Goal: Information Seeking & Learning: Find specific fact

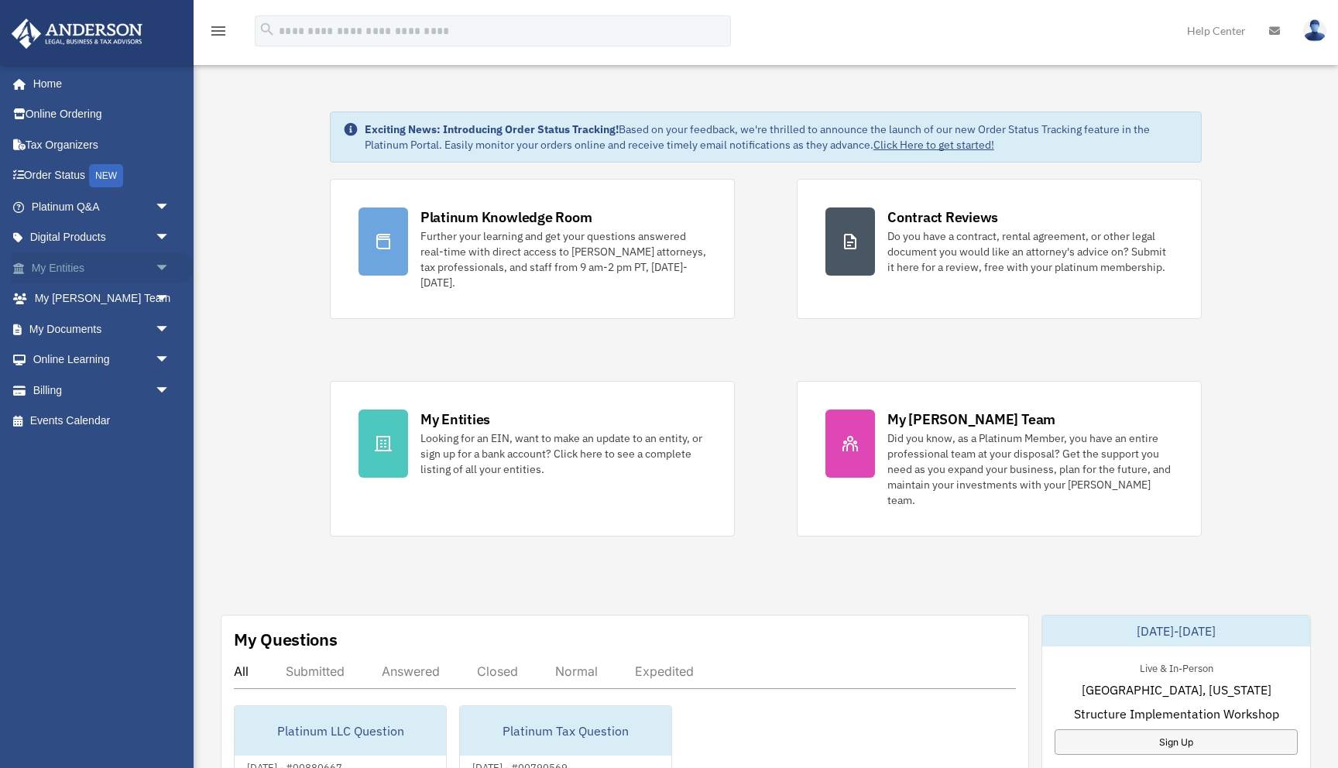
click at [164, 274] on span "arrow_drop_down" at bounding box center [170, 268] width 31 height 32
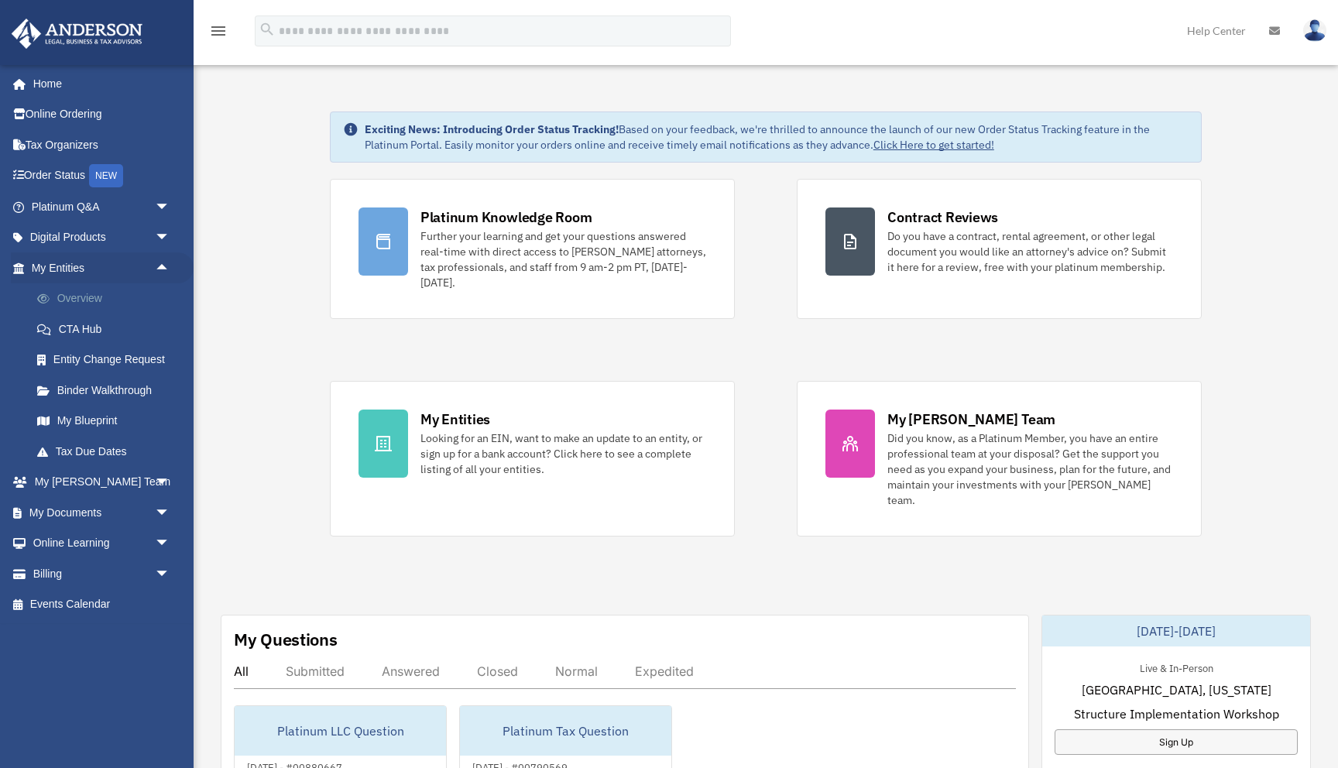
click at [106, 299] on link "Overview" at bounding box center [108, 298] width 172 height 31
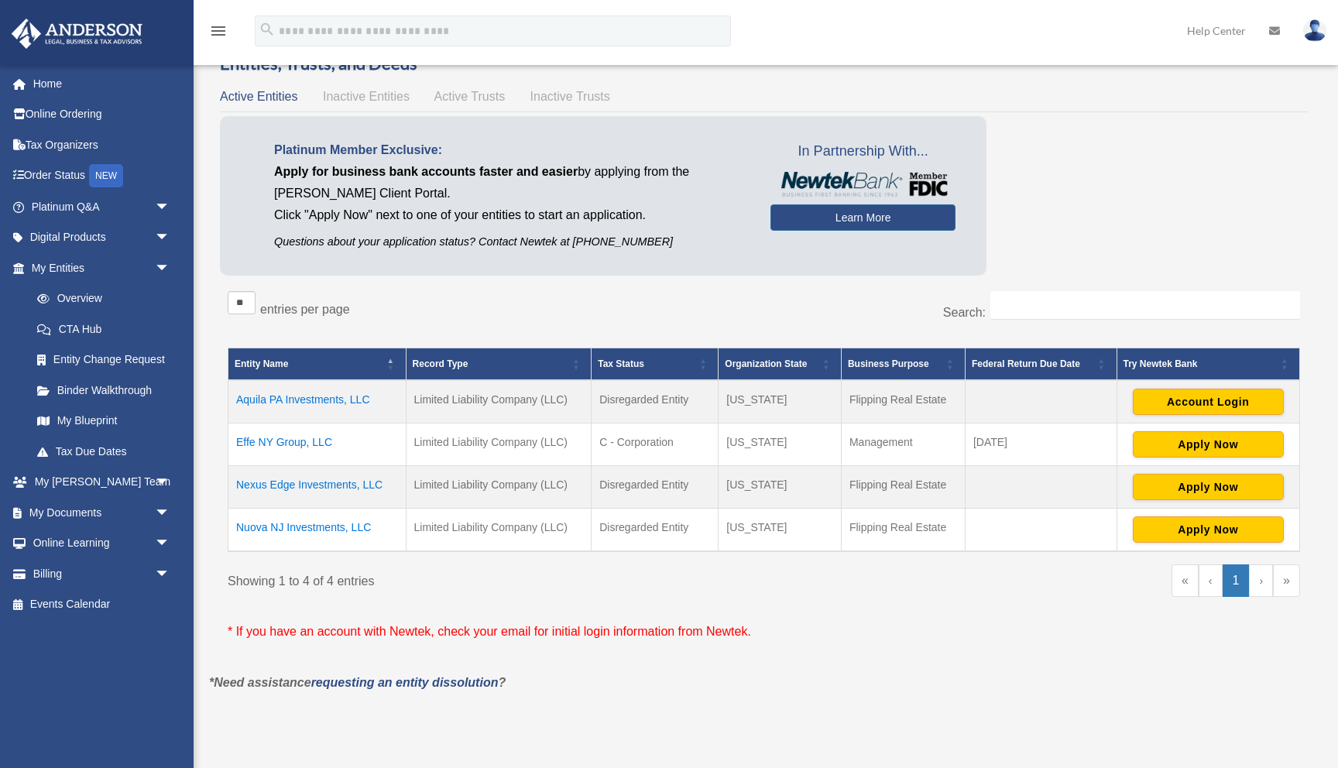
scroll to position [50, 0]
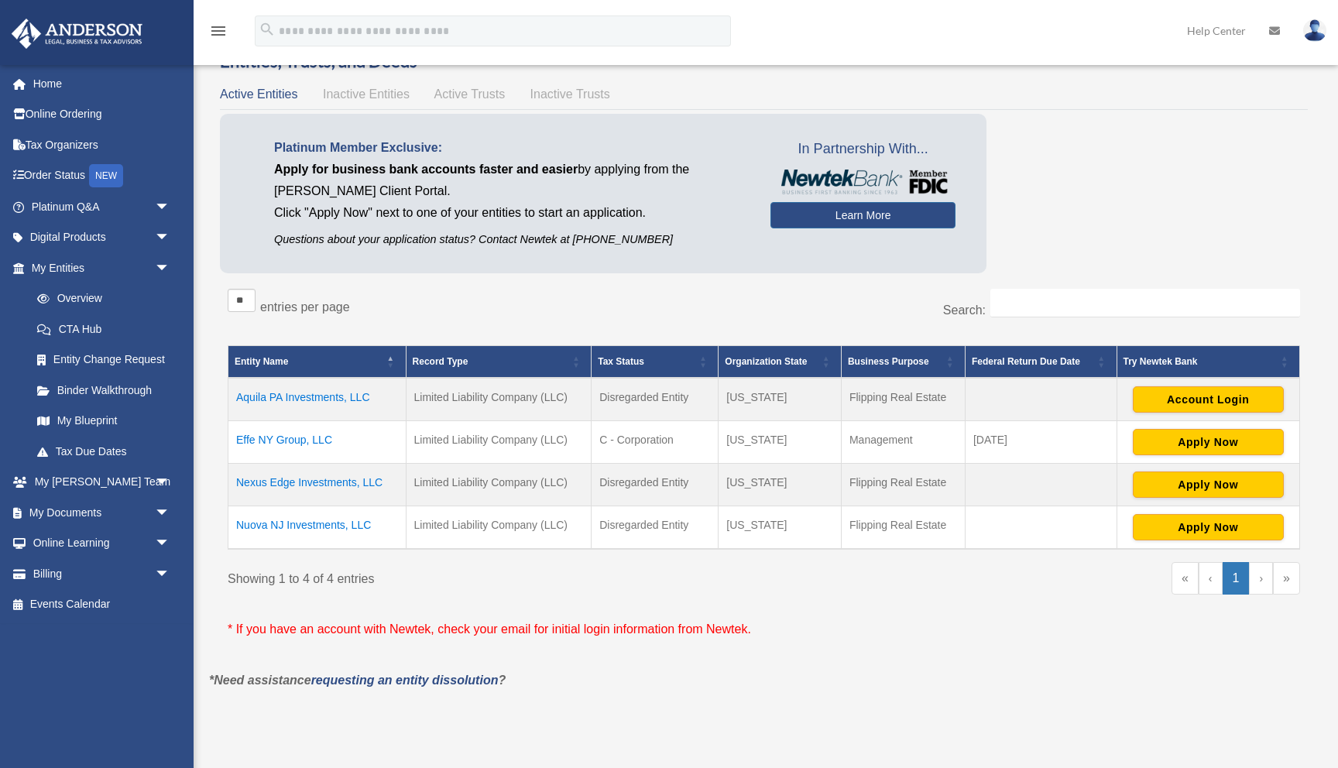
click at [764, 482] on td "Pennsylvania" at bounding box center [779, 485] width 123 height 43
click at [763, 485] on td "Pennsylvania" at bounding box center [779, 485] width 123 height 43
click at [787, 694] on div "Do you really want to log out? Yes No Entities, Trusts, and Deeds Active Entiti…" at bounding box center [763, 382] width 1133 height 664
drag, startPoint x: 600, startPoint y: 441, endPoint x: 675, endPoint y: 435, distance: 75.3
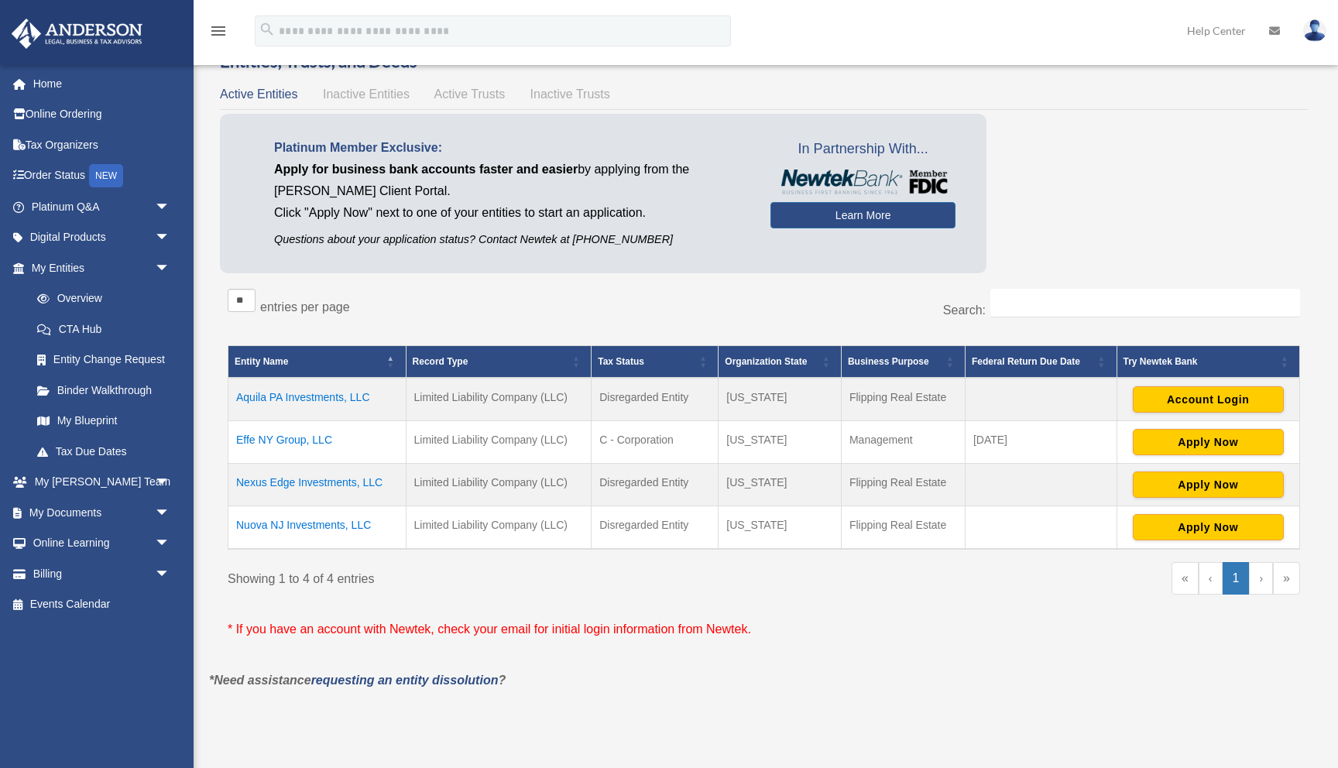
click at [675, 435] on td "C - Corporation" at bounding box center [654, 442] width 127 height 43
click at [1017, 667] on div "** ** ** *** entries per page Search: Entity Name Record Type Tax Status Organi…" at bounding box center [764, 475] width 1088 height 389
drag, startPoint x: 231, startPoint y: 436, endPoint x: 660, endPoint y: 437, distance: 428.9
click at [660, 437] on tr "Effe NY Group, LLC Limited Liability Company (LLC) C - Corporation New York Man…" at bounding box center [764, 442] width 1072 height 43
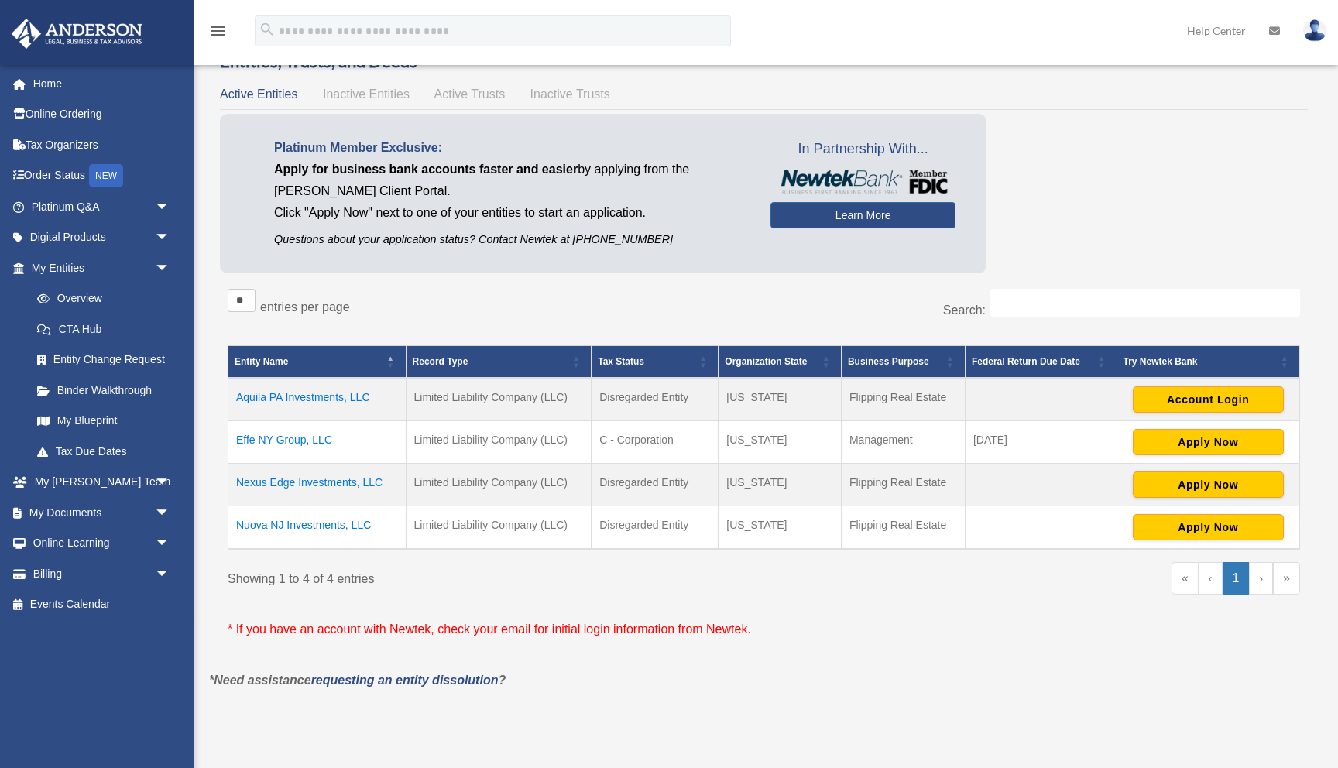
click at [660, 437] on td "C - Corporation" at bounding box center [654, 442] width 127 height 43
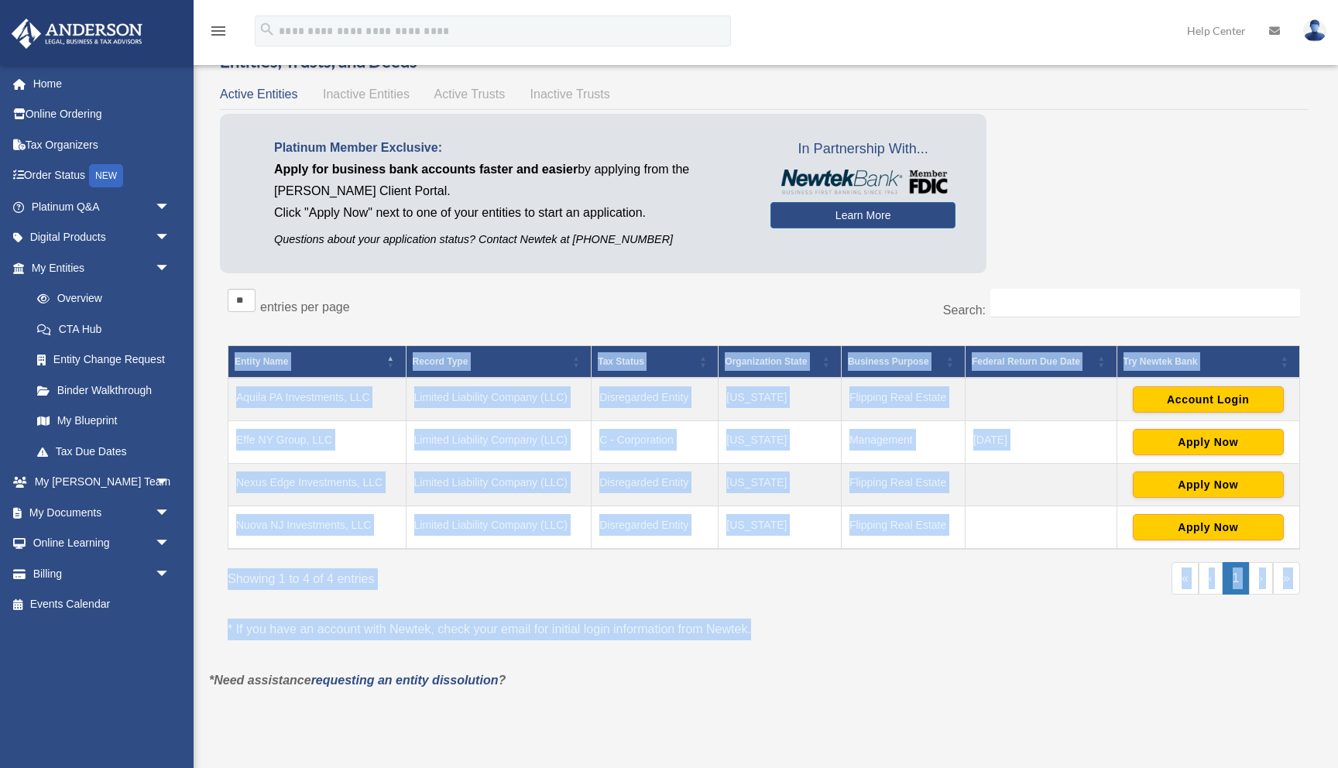
drag, startPoint x: 764, startPoint y: 626, endPoint x: 708, endPoint y: 561, distance: 86.2
click at [708, 561] on div "** ** ** *** entries per page Search: Entity Name Record Type Tax Status Organi…" at bounding box center [764, 475] width 1088 height 389
click at [730, 588] on div "Showing 1 to 4 of 4 entries" at bounding box center [490, 576] width 525 height 28
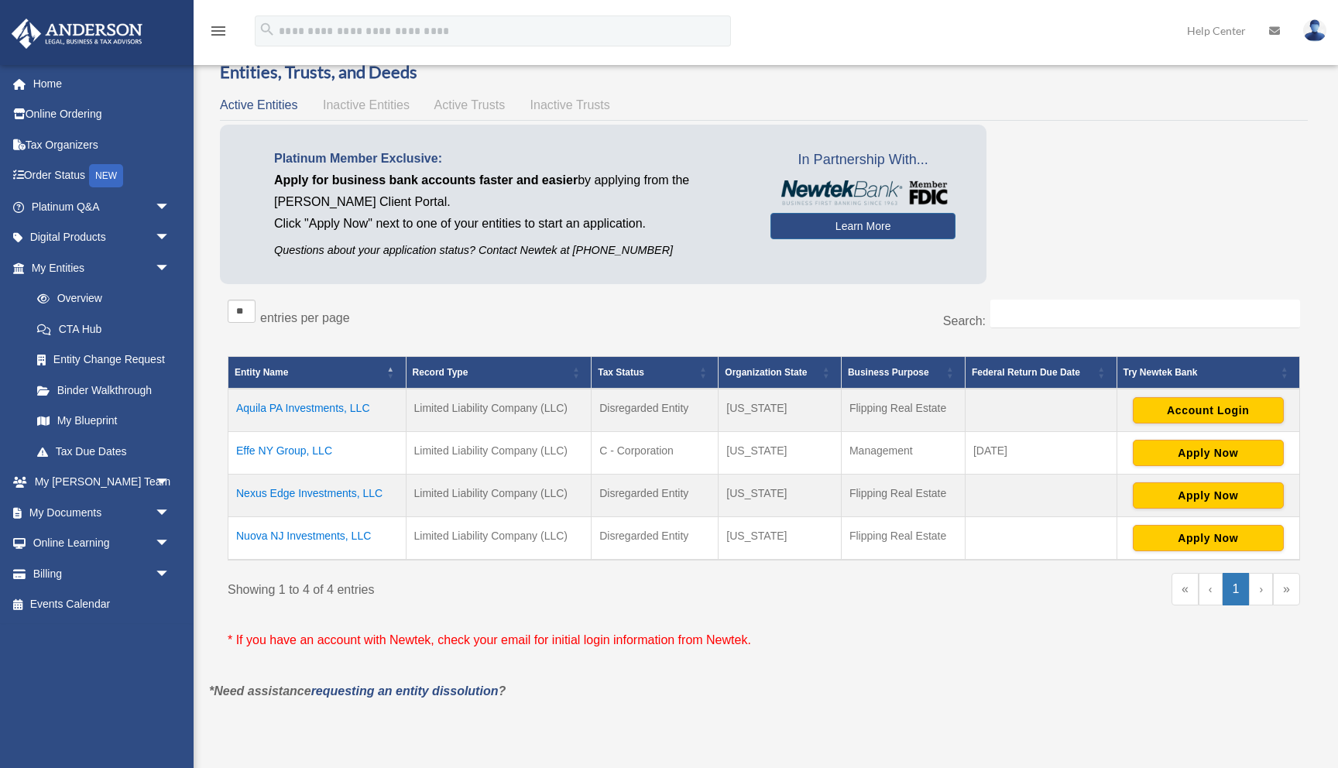
scroll to position [39, 0]
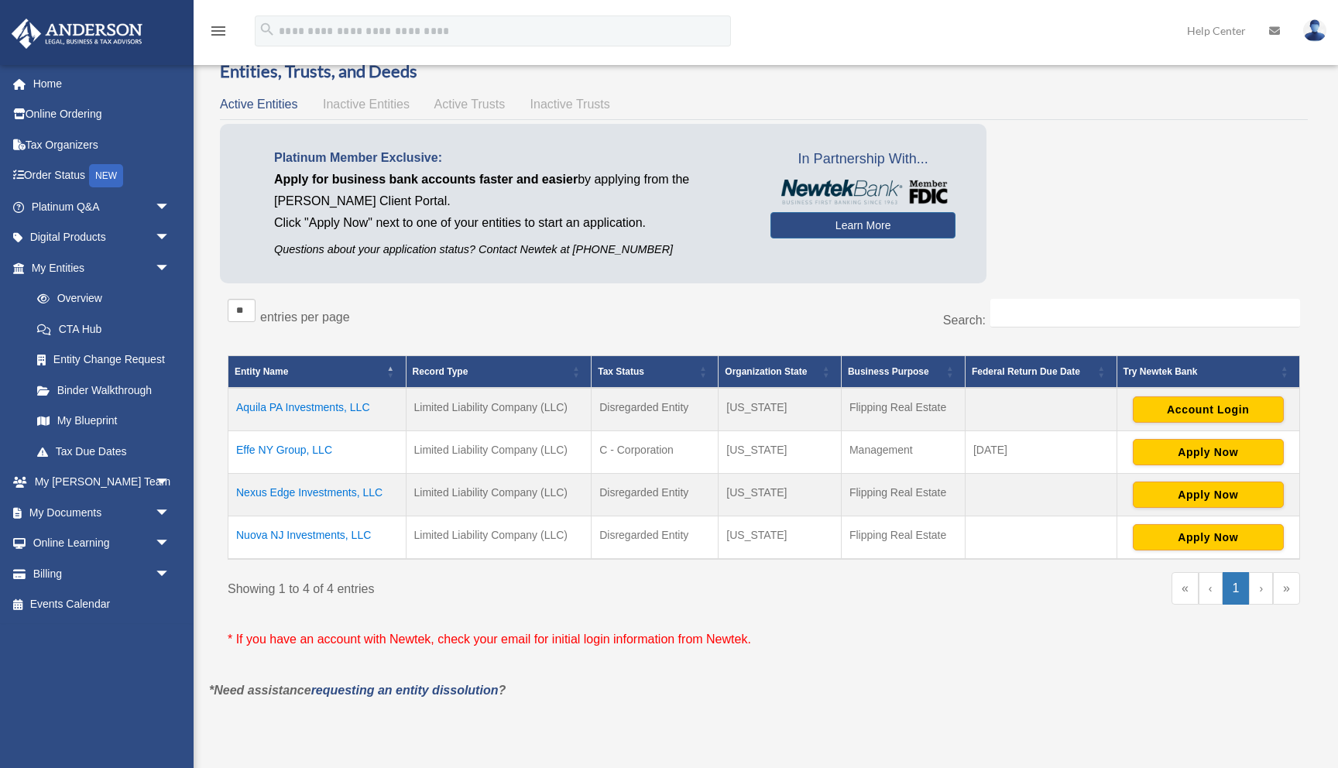
click at [755, 629] on p "* If you have an account with Newtek, check your email for initial login inform…" at bounding box center [764, 640] width 1072 height 22
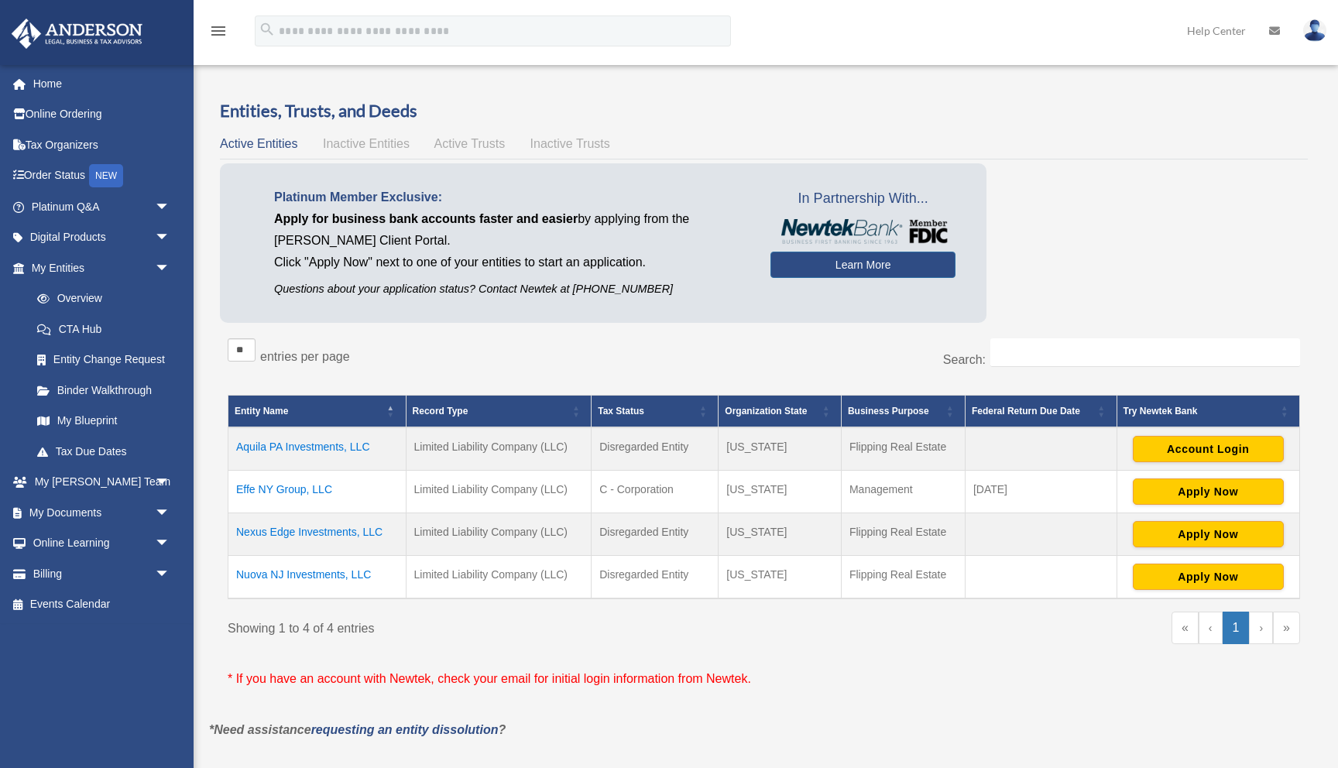
click at [825, 742] on div "Do you really want to log out? Yes No Entities, Trusts, and Deeds Active Entiti…" at bounding box center [763, 431] width 1133 height 664
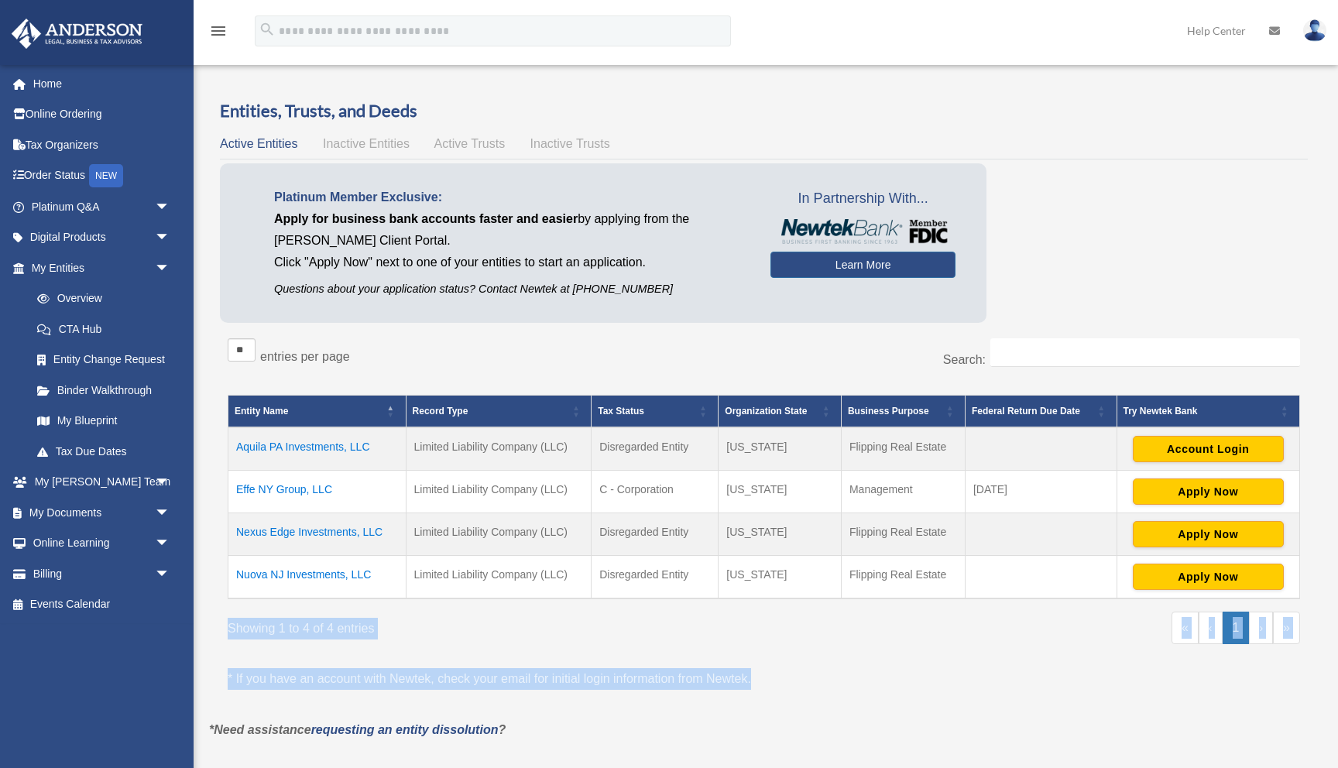
drag, startPoint x: 766, startPoint y: 679, endPoint x: 732, endPoint y: 614, distance: 73.4
click at [732, 614] on div "** ** ** *** entries per page Search: Entity Name Record Type Tax Status Organi…" at bounding box center [764, 525] width 1088 height 389
click at [768, 660] on div "** ** ** *** entries per page Search: Entity Name Record Type Tax Status Organi…" at bounding box center [764, 525] width 1088 height 389
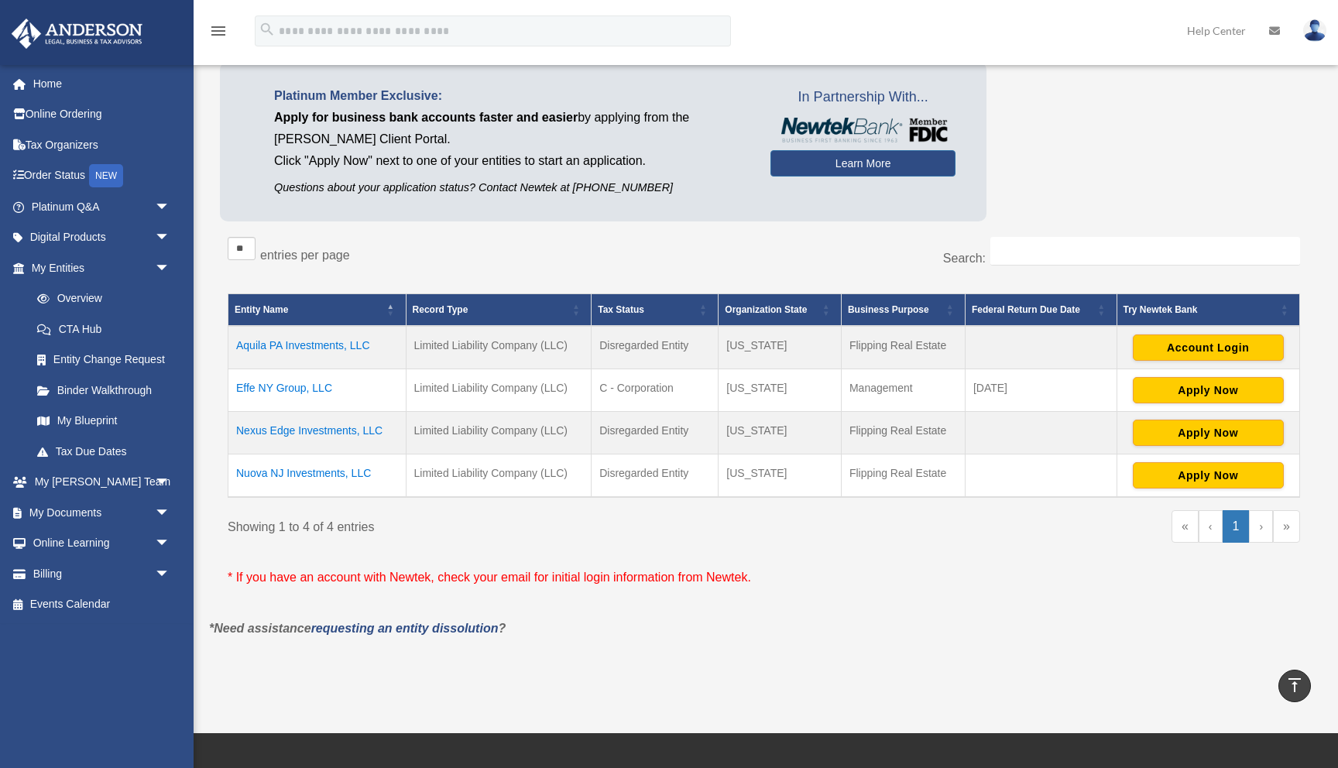
scroll to position [81, 0]
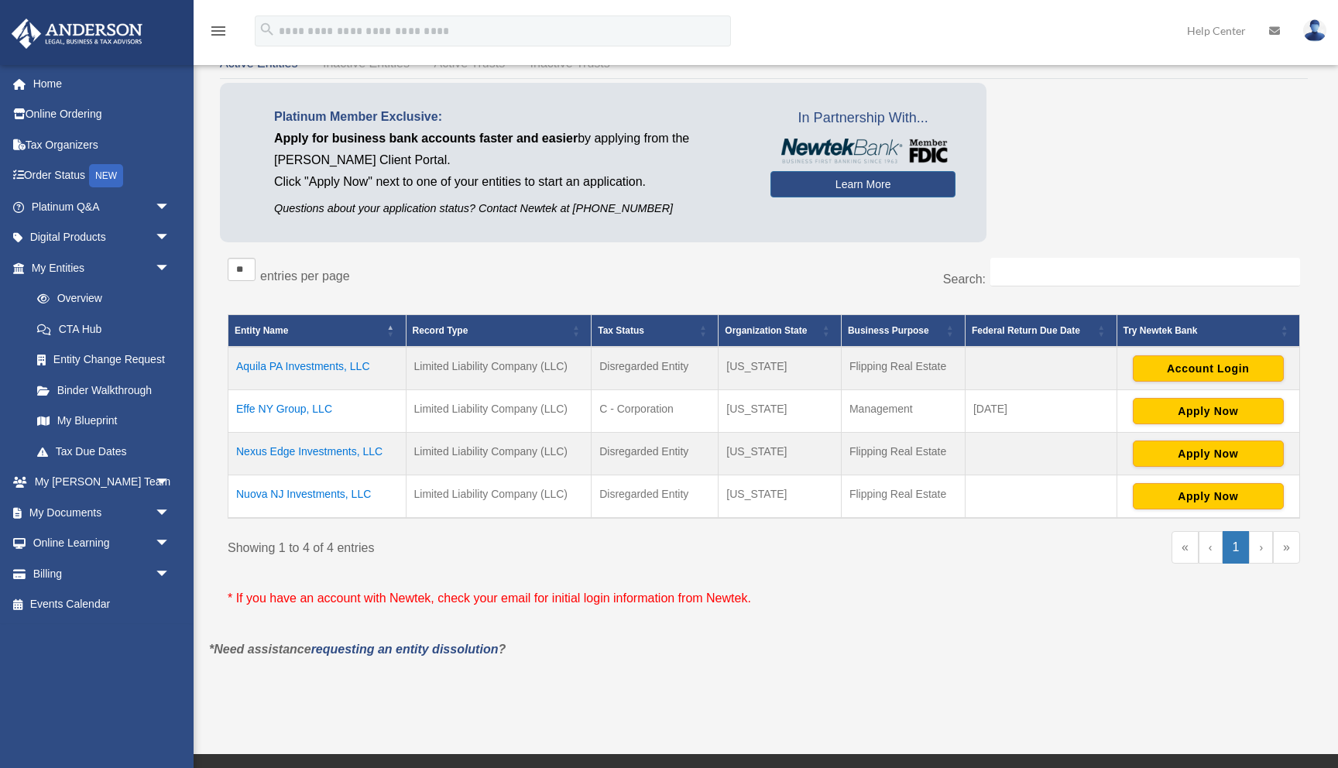
drag, startPoint x: 582, startPoint y: 652, endPoint x: 530, endPoint y: 535, distance: 128.2
click at [530, 535] on div "Entities, Trusts, and Deeds Active Entities Inactive Entities Active Trusts Ina…" at bounding box center [763, 340] width 1133 height 643
click at [530, 535] on div "Showing 1 to 4 of 4 entries" at bounding box center [490, 545] width 525 height 28
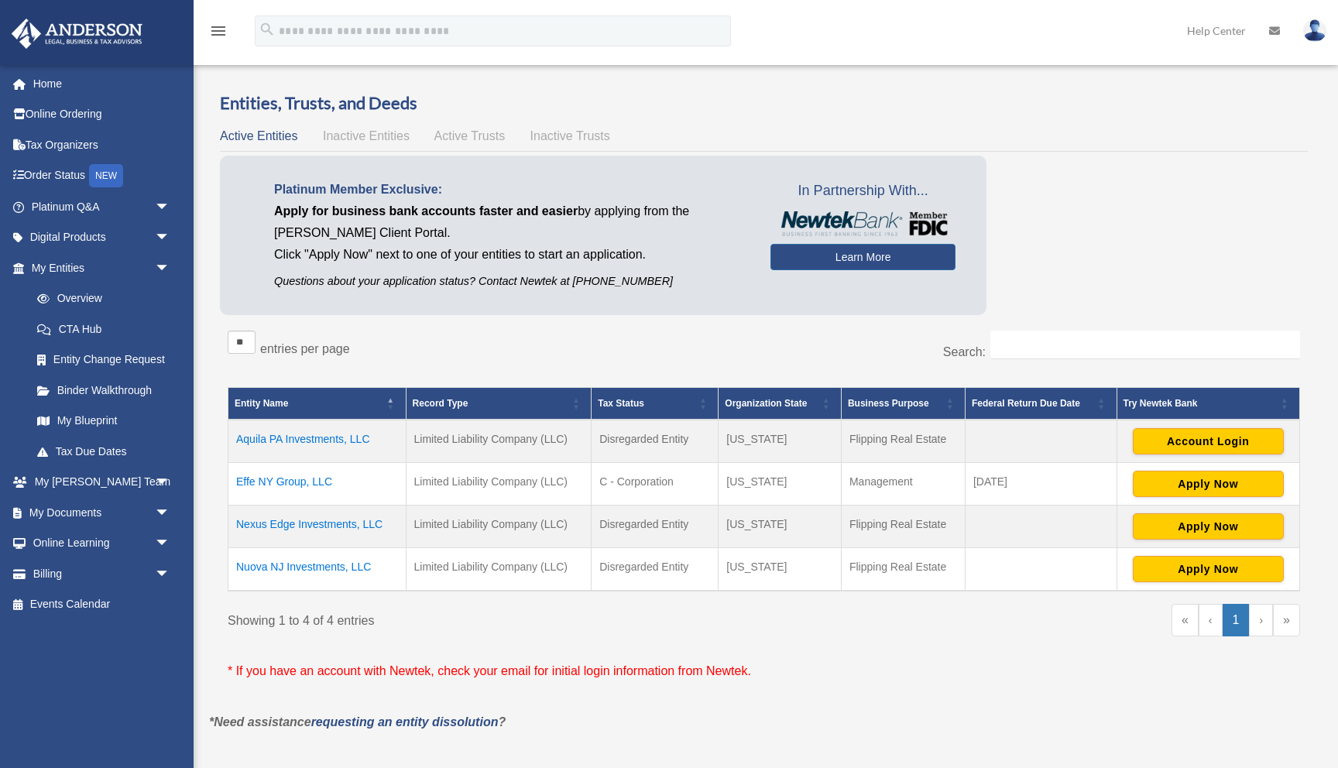
scroll to position [0, 0]
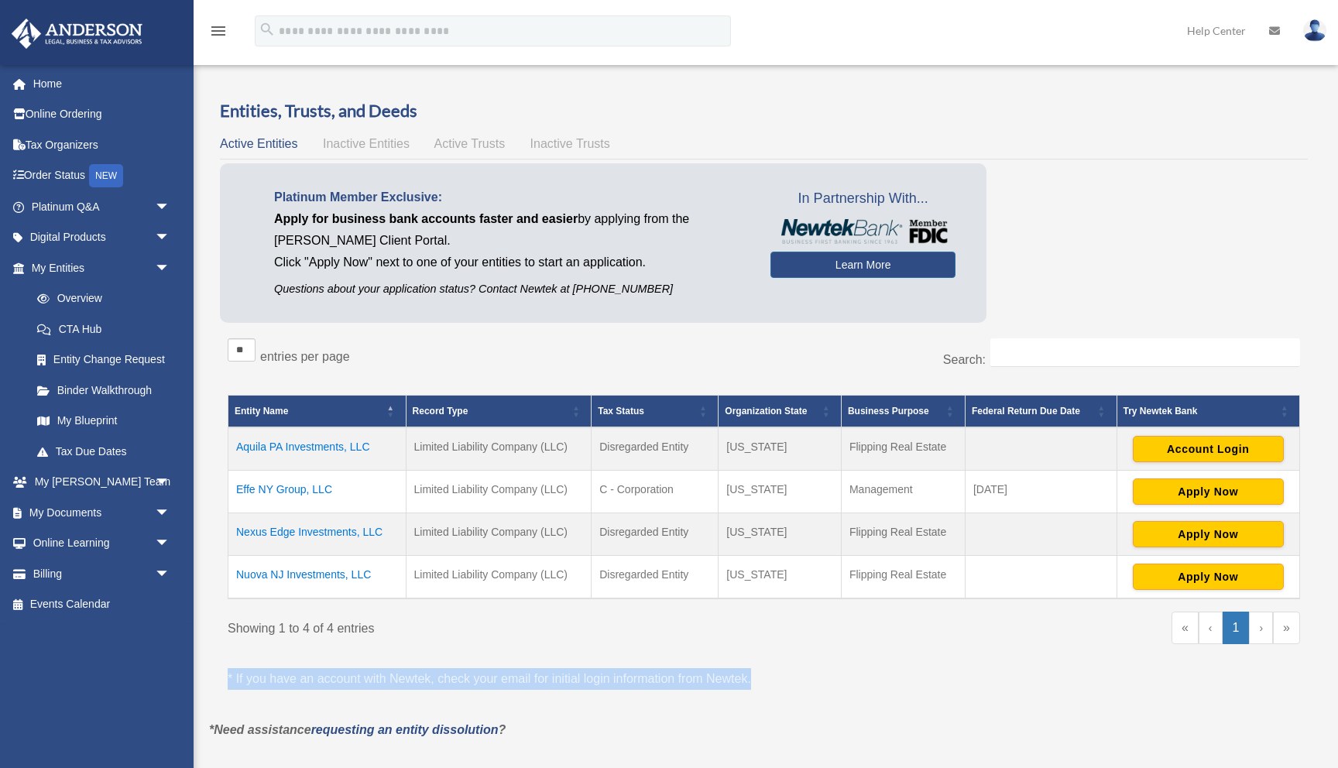
drag, startPoint x: 759, startPoint y: 682, endPoint x: 219, endPoint y: 674, distance: 540.5
click at [219, 674] on div "Entities, Trusts, and Deeds Active Entities Inactive Entities Active Trusts Ina…" at bounding box center [763, 409] width 1109 height 621
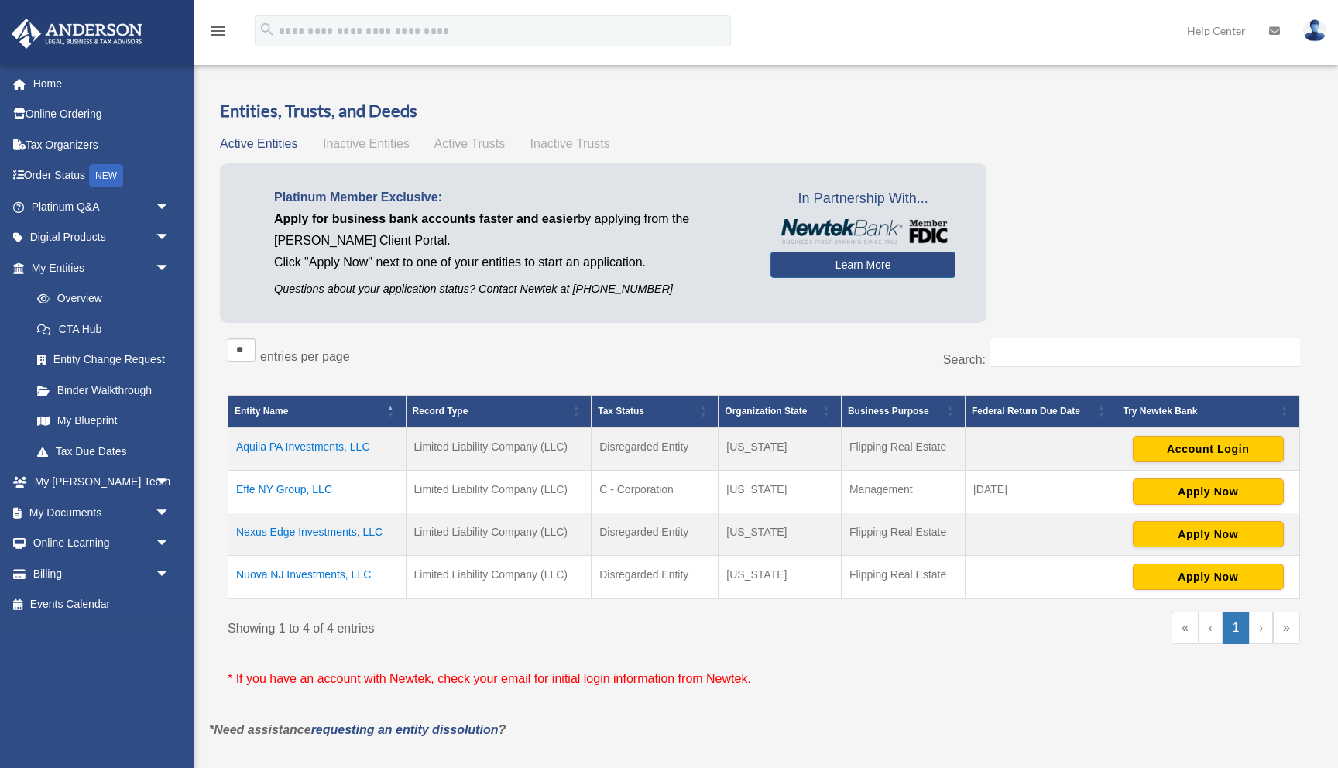
click at [227, 678] on div "** ** ** *** entries per page Search: Entity Name Record Type Tax Status Organi…" at bounding box center [764, 525] width 1088 height 389
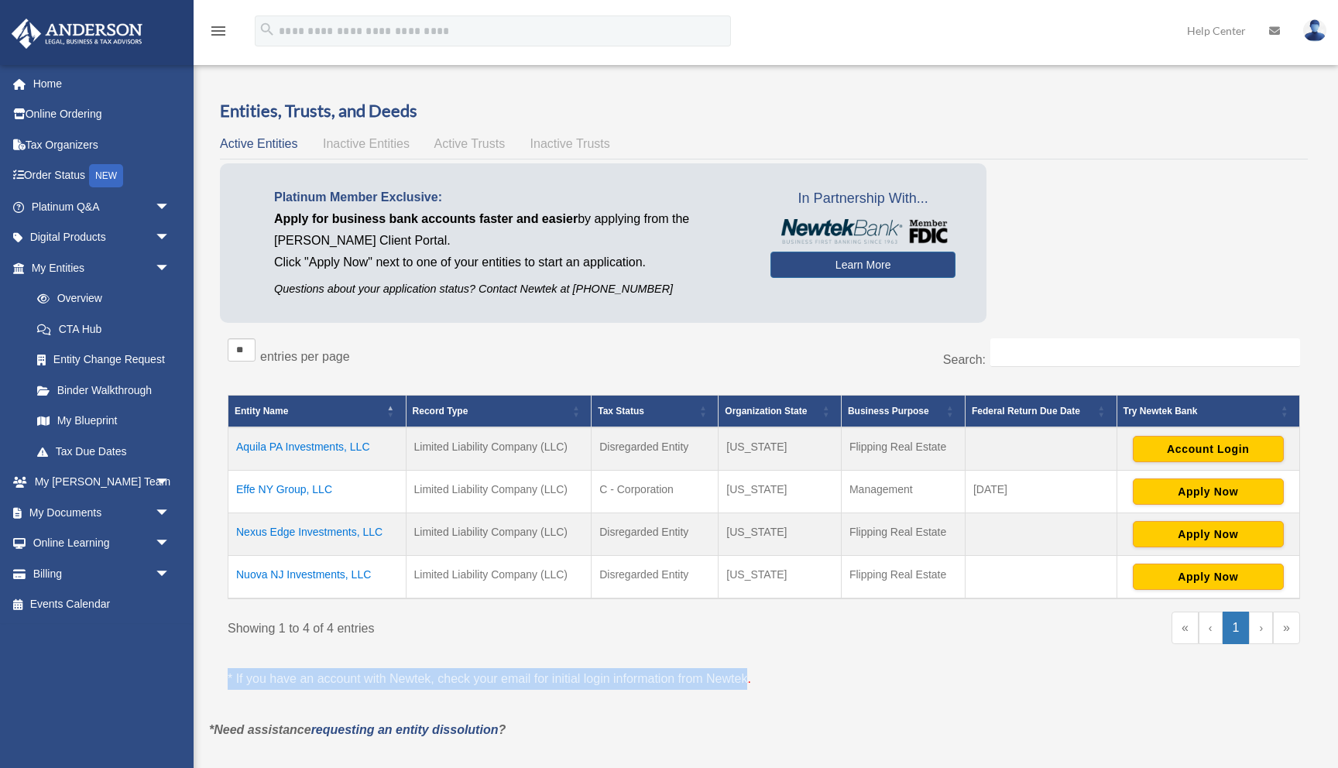
drag, startPoint x: 227, startPoint y: 678, endPoint x: 749, endPoint y: 670, distance: 521.9
click at [749, 670] on div "** ** ** *** entries per page Search: Entity Name Record Type Tax Status Organi…" at bounding box center [764, 525] width 1088 height 389
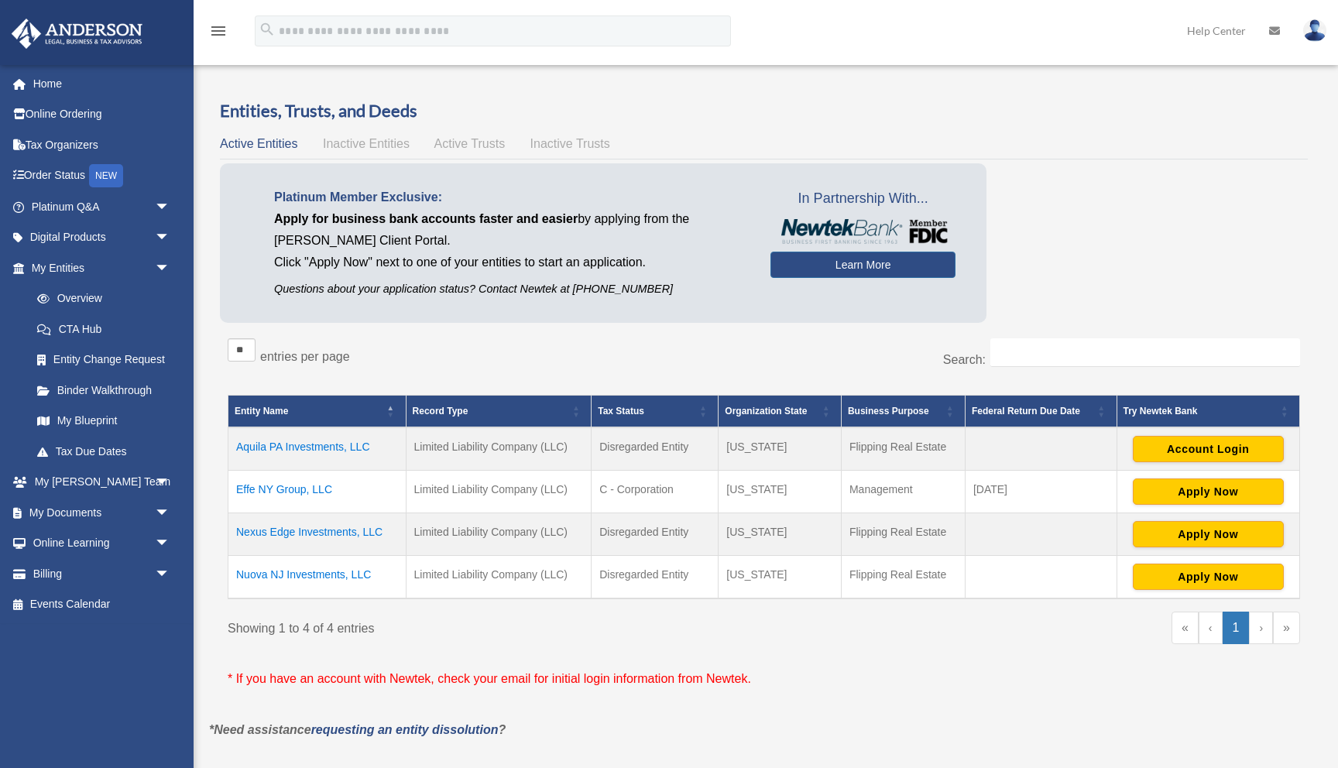
click at [759, 672] on p "* If you have an account with Newtek, check your email for initial login inform…" at bounding box center [764, 679] width 1072 height 22
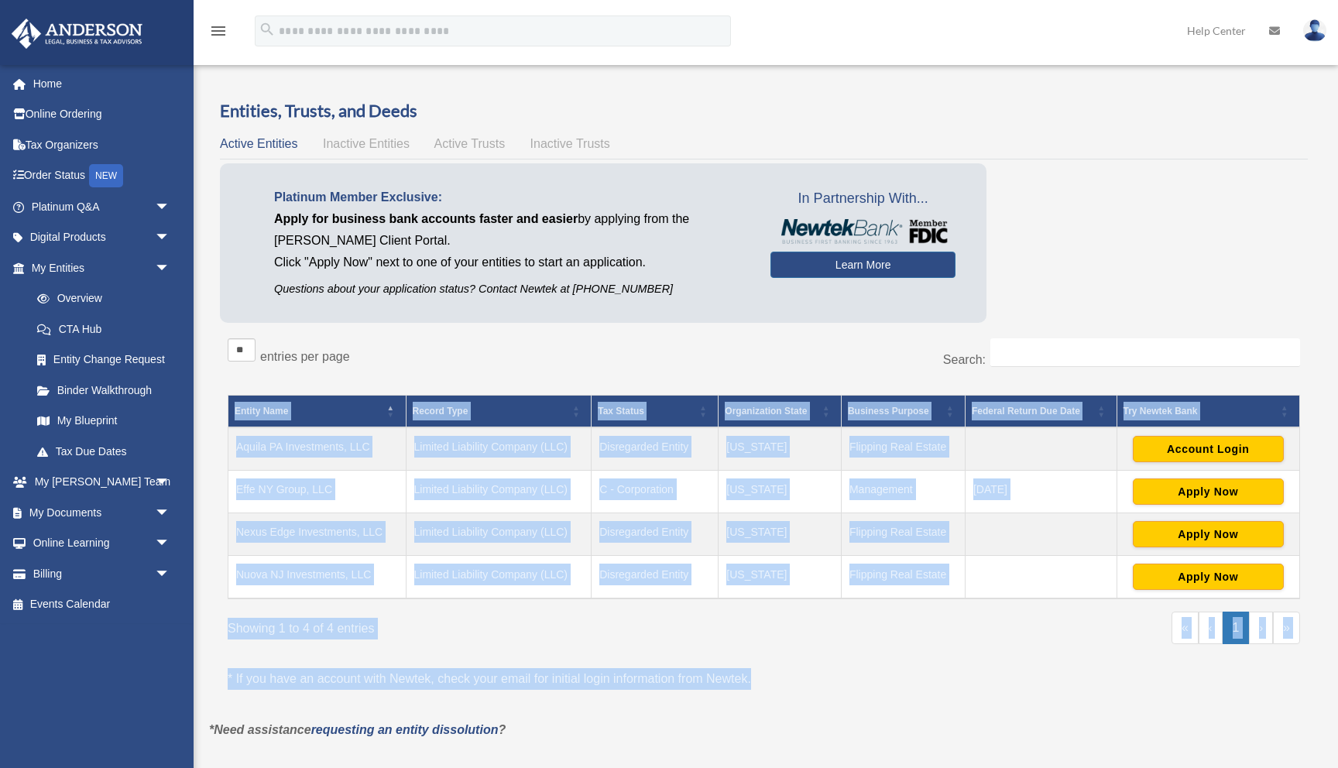
drag, startPoint x: 761, startPoint y: 673, endPoint x: 714, endPoint y: 605, distance: 82.3
click at [714, 605] on div "** ** ** *** entries per page Search: Entity Name Record Type Tax Status Organi…" at bounding box center [764, 525] width 1088 height 389
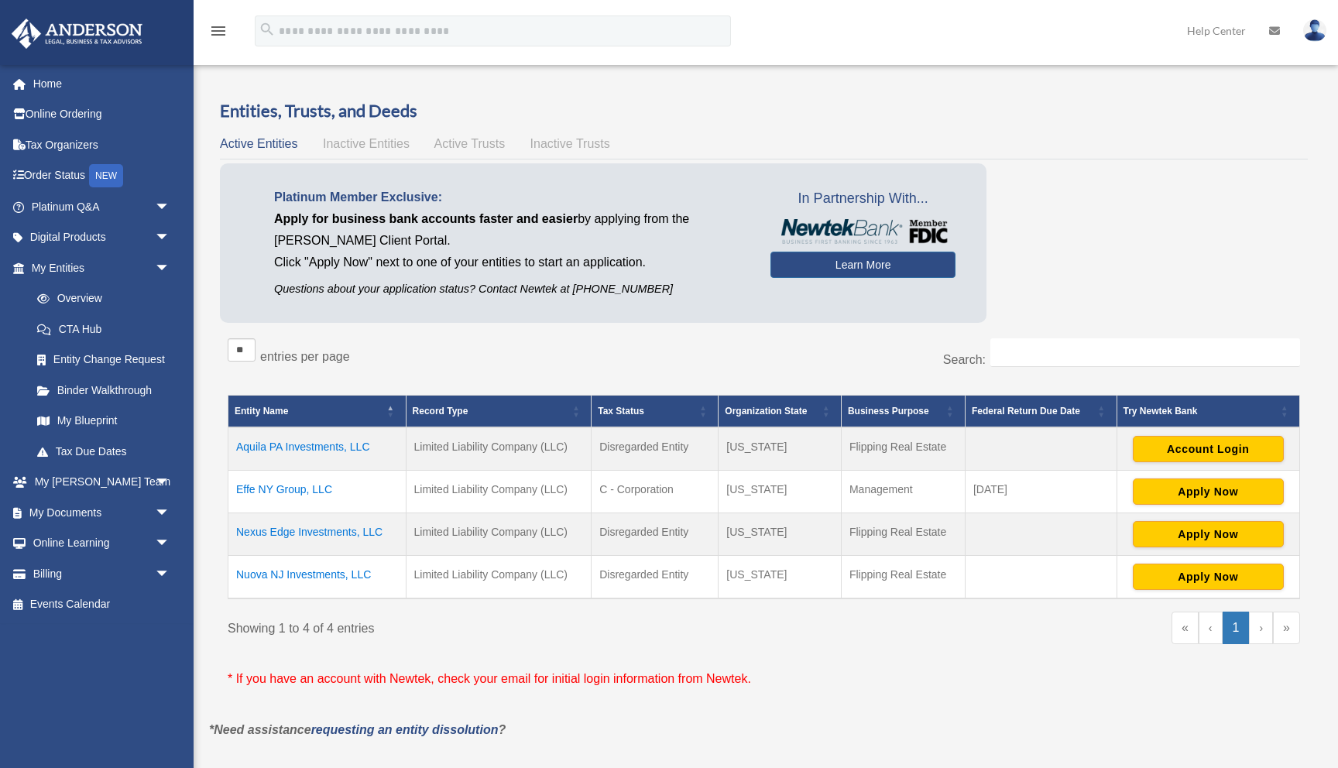
click at [733, 626] on div "Showing 1 to 4 of 4 entries" at bounding box center [490, 626] width 525 height 28
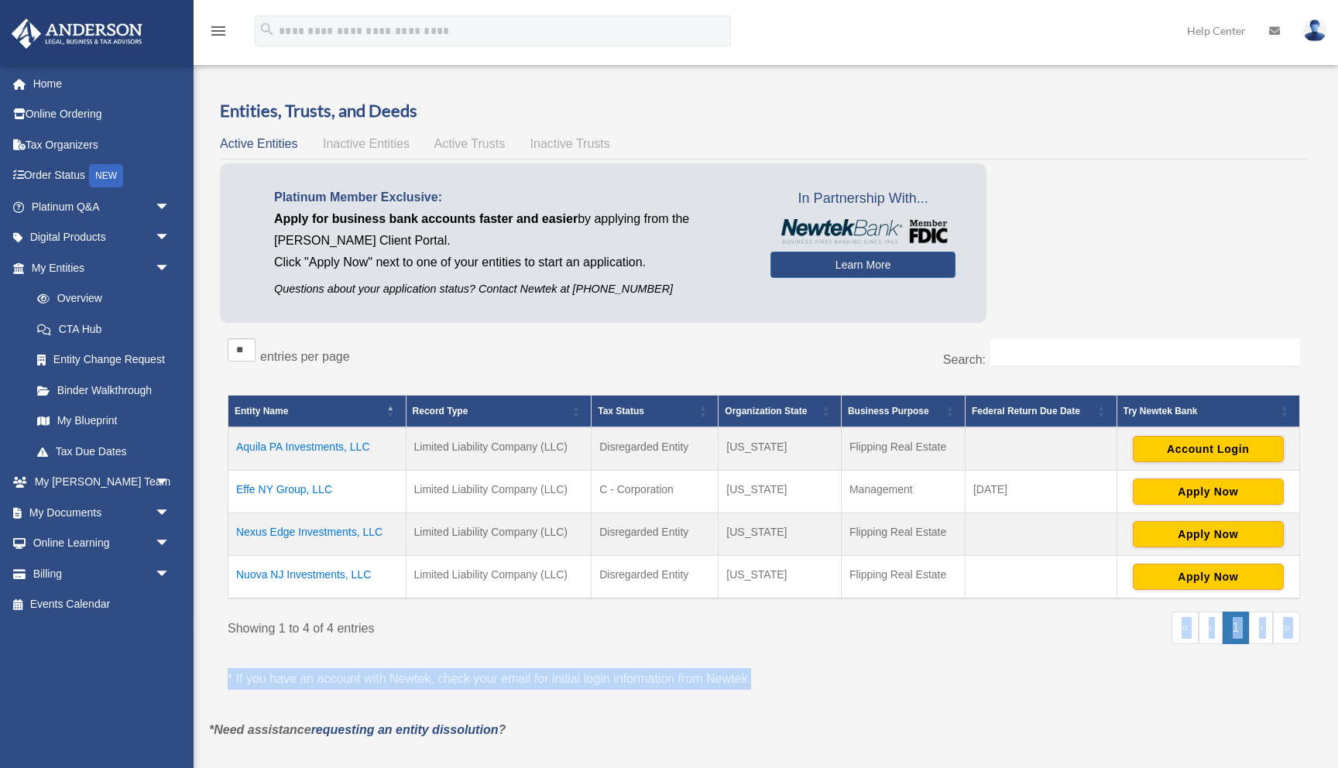
drag, startPoint x: 753, startPoint y: 678, endPoint x: 727, endPoint y: 643, distance: 43.7
click at [727, 644] on div "** ** ** *** entries per page Search: Entity Name Record Type Tax Status Organi…" at bounding box center [764, 525] width 1088 height 389
drag, startPoint x: 949, startPoint y: 580, endPoint x: 621, endPoint y: 439, distance: 357.2
click at [621, 439] on tbody "Aquila PA Investments, LLC Limited Liability Company (LLC) Disregarded Entity P…" at bounding box center [764, 512] width 1072 height 171
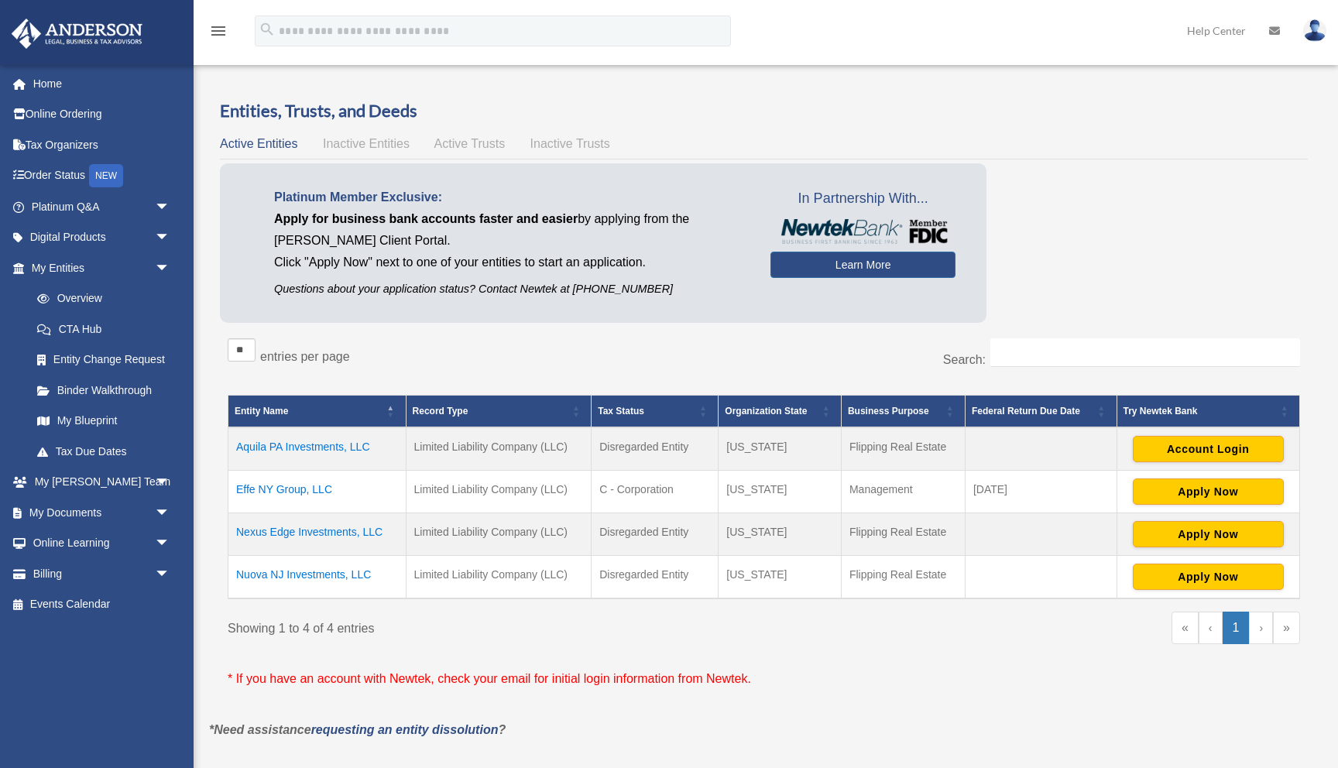
click at [941, 573] on td "Flipping Real Estate" at bounding box center [903, 577] width 124 height 43
click at [946, 575] on td "Flipping Real Estate" at bounding box center [903, 577] width 124 height 43
drag, startPoint x: 946, startPoint y: 578, endPoint x: 847, endPoint y: 449, distance: 162.3
click at [847, 449] on tbody "Aquila PA Investments, LLC Limited Liability Company (LLC) Disregarded Entity P…" at bounding box center [764, 512] width 1072 height 171
click at [912, 546] on td "Flipping Real Estate" at bounding box center [903, 534] width 124 height 43
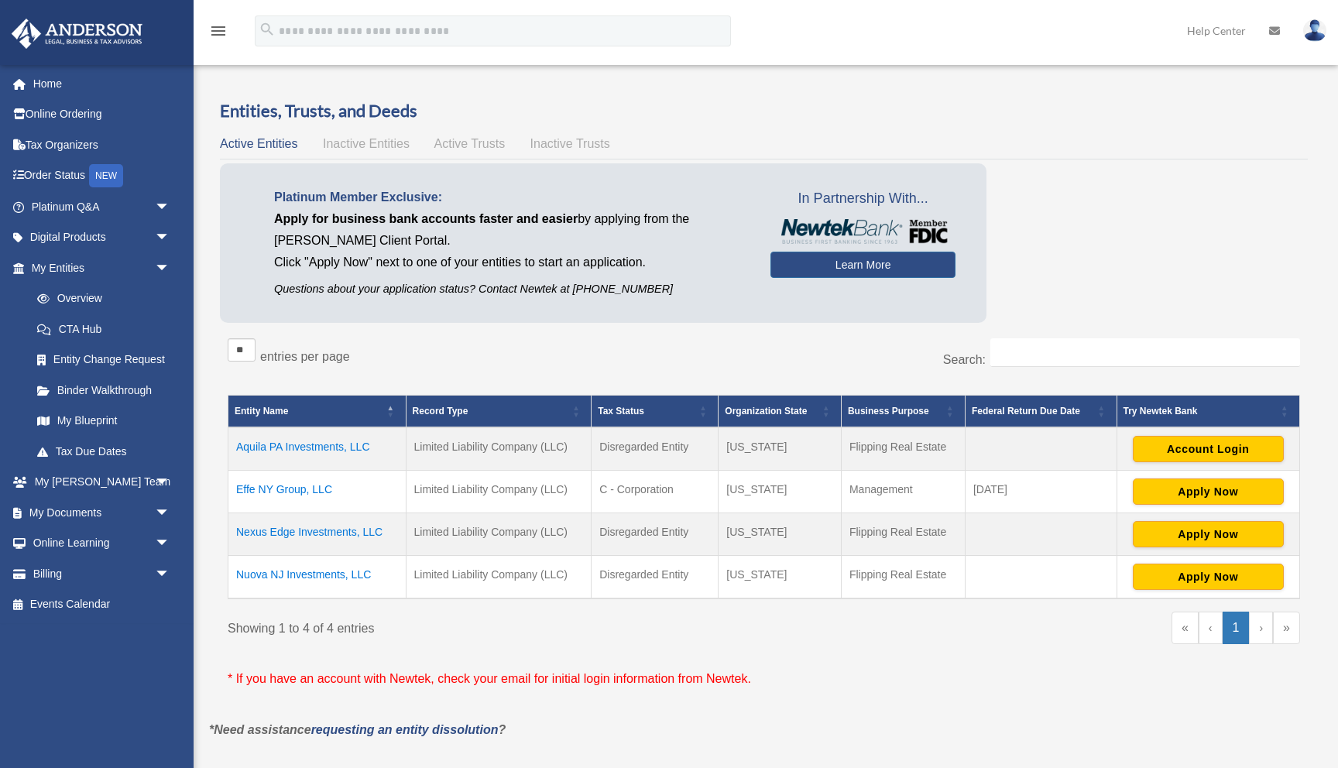
drag, startPoint x: 951, startPoint y: 578, endPoint x: 948, endPoint y: 598, distance: 19.5
click at [948, 598] on td "Flipping Real Estate" at bounding box center [903, 577] width 124 height 43
click at [1325, 502] on div "Entities, Trusts, and Deeds Active Entities Inactive Entities Active Trusts Ina…" at bounding box center [763, 409] width 1133 height 621
drag, startPoint x: 946, startPoint y: 577, endPoint x: 422, endPoint y: 453, distance: 538.6
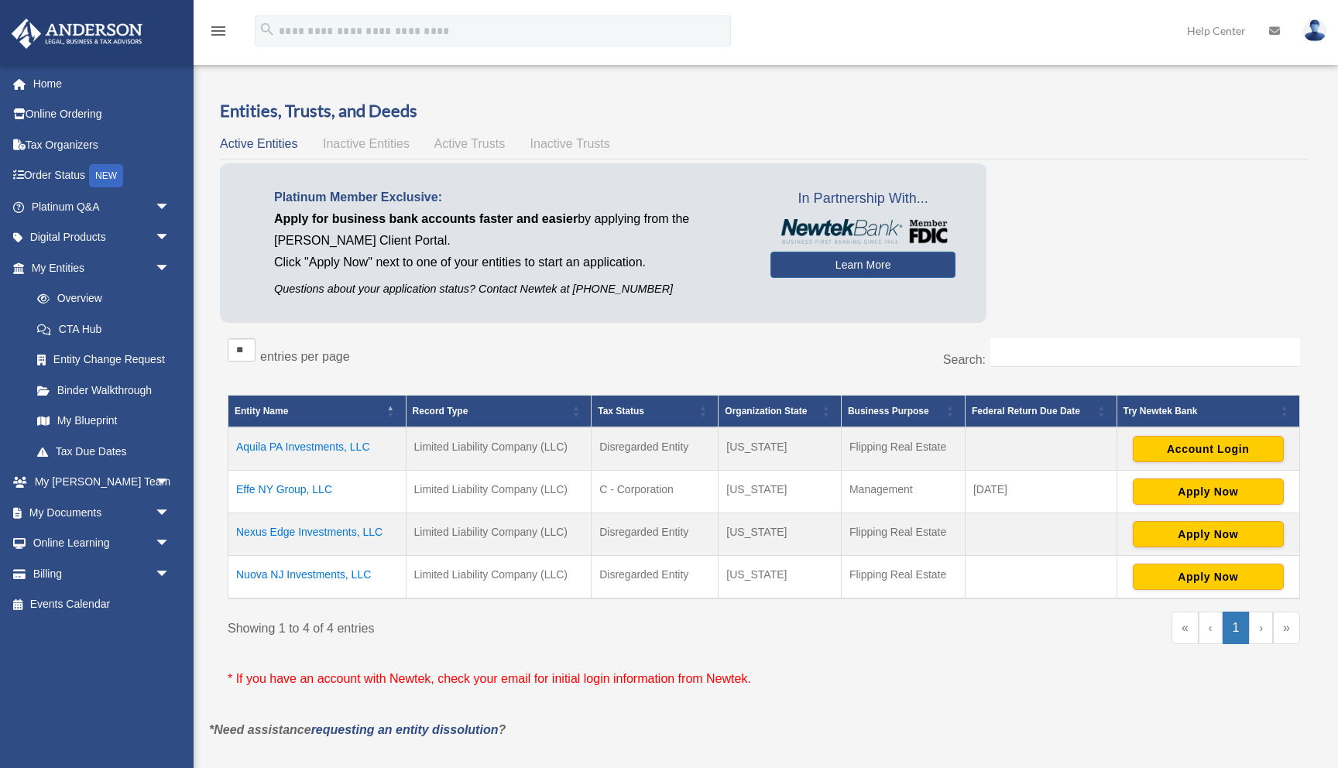
click at [422, 453] on tbody "Aquila PA Investments, LLC Limited Liability Company (LLC) Disregarded Entity P…" at bounding box center [764, 512] width 1072 height 171
click at [422, 453] on td "Limited Liability Company (LLC)" at bounding box center [499, 448] width 186 height 43
drag, startPoint x: 413, startPoint y: 448, endPoint x: 948, endPoint y: 610, distance: 558.2
click at [946, 611] on div "** ** ** *** entries per page Search: Entity Name Record Type Tax Status Organi…" at bounding box center [764, 498] width 1072 height 321
click at [930, 595] on td "Flipping Real Estate" at bounding box center [903, 577] width 124 height 43
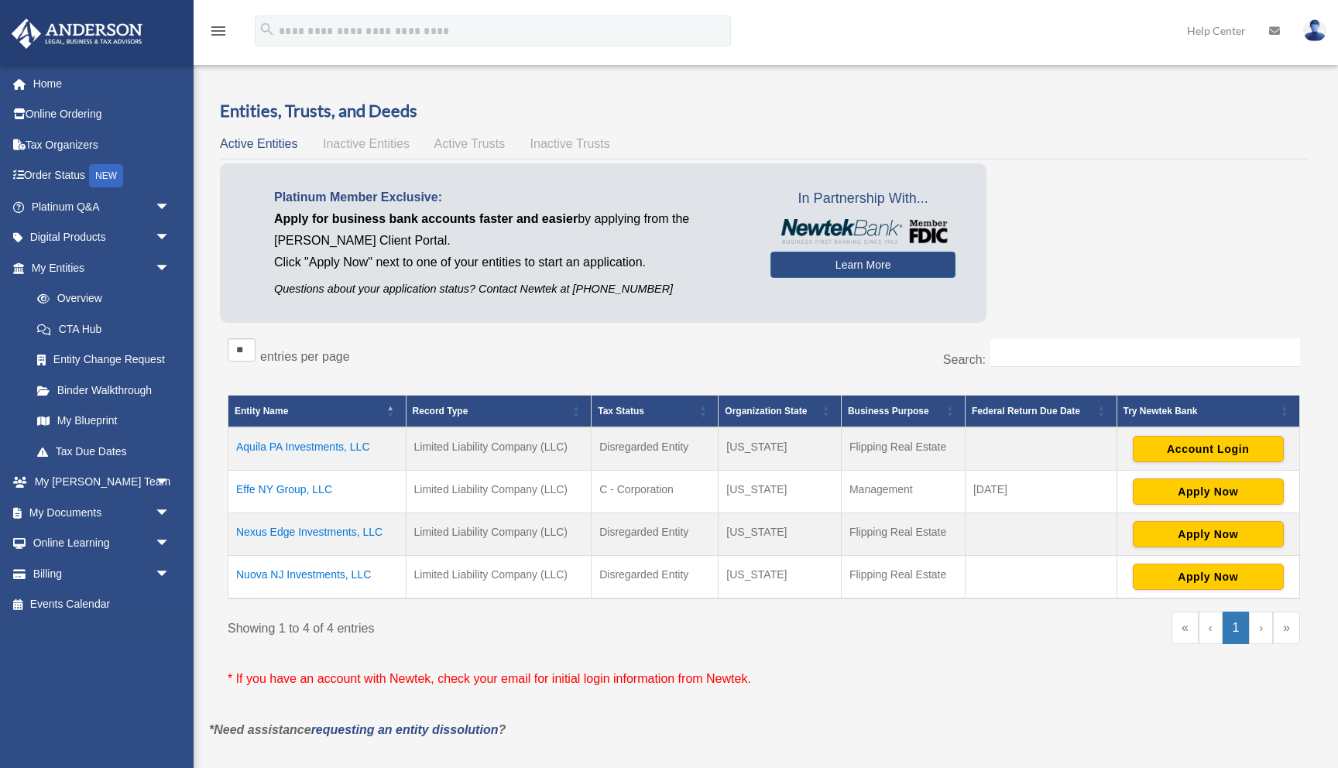
click at [808, 627] on div "« ‹ 1 › »" at bounding box center [1038, 635] width 525 height 47
drag, startPoint x: 218, startPoint y: 429, endPoint x: 958, endPoint y: 571, distance: 753.0
click at [958, 571] on div "Entities, Trusts, and Deeds Active Entities Inactive Entities Active Trusts Ina…" at bounding box center [763, 409] width 1109 height 621
click at [958, 571] on td "Flipping Real Estate" at bounding box center [903, 577] width 124 height 43
click at [929, 646] on div "« ‹ 1 › »" at bounding box center [1038, 635] width 525 height 47
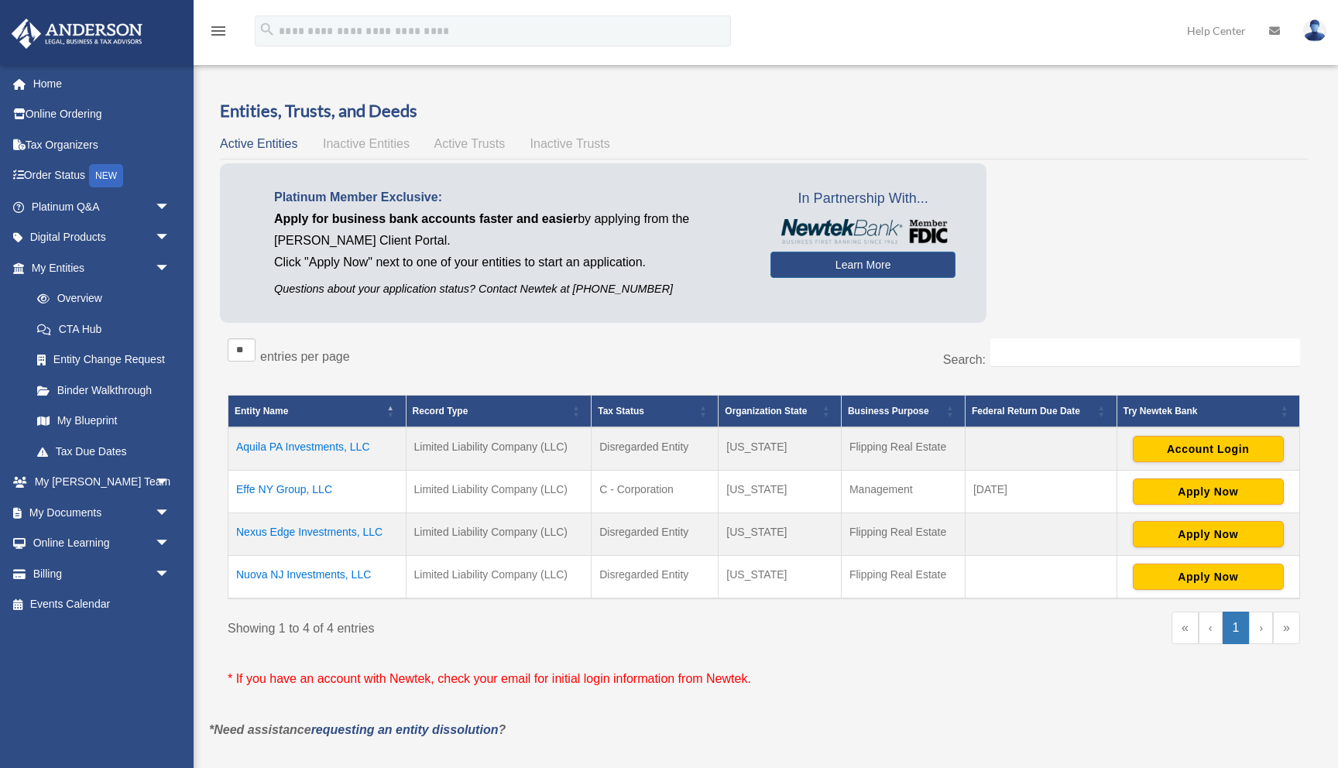
click at [375, 638] on div "Showing 1 to 4 of 4 entries" at bounding box center [490, 626] width 525 height 28
click at [384, 631] on div "Showing 1 to 4 of 4 entries" at bounding box center [490, 626] width 525 height 28
